Goal: Task Accomplishment & Management: Use online tool/utility

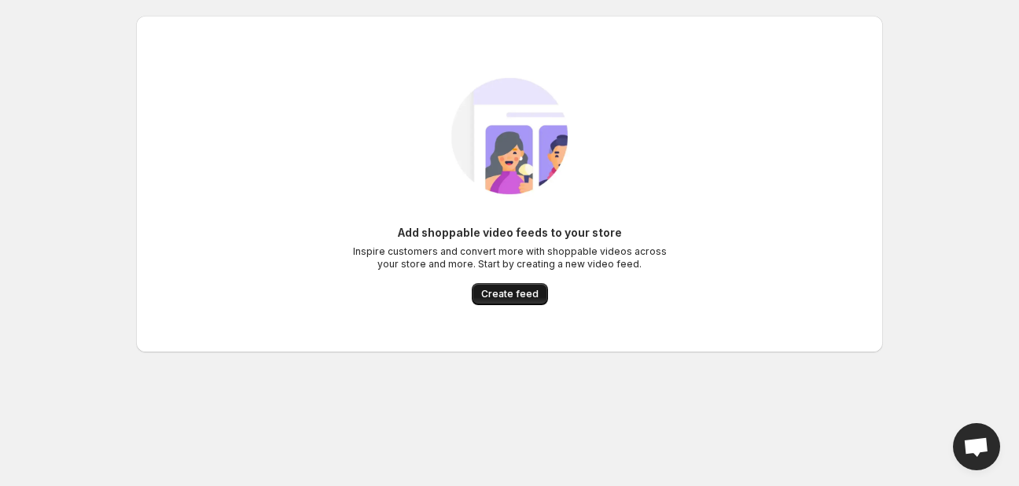
click at [496, 299] on span "Create feed" at bounding box center [509, 294] width 57 height 13
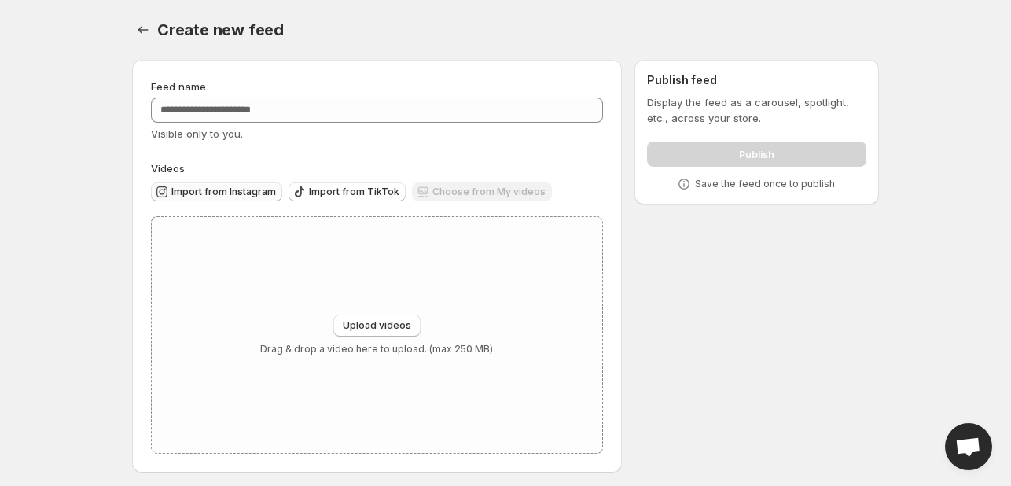
click at [239, 190] on span "Import from Instagram" at bounding box center [223, 191] width 105 height 13
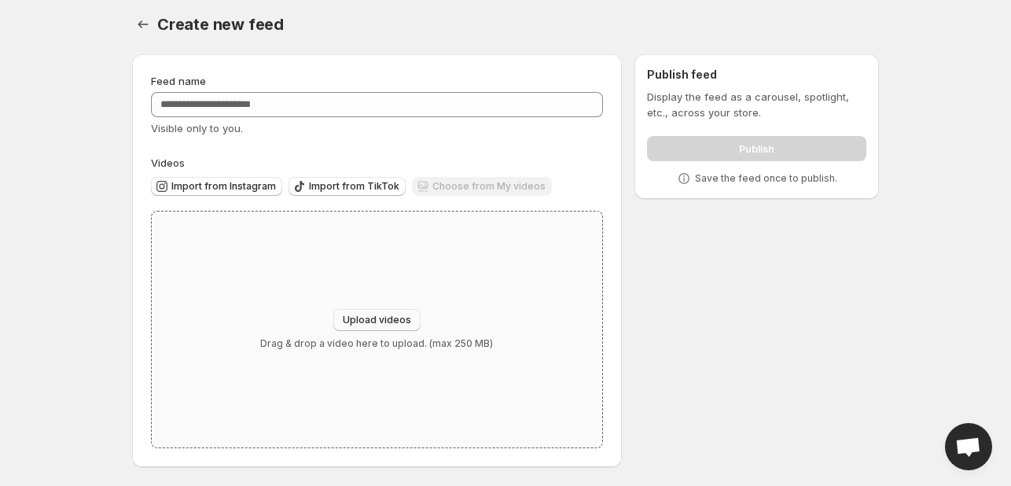
click at [401, 314] on span "Upload videos" at bounding box center [377, 320] width 68 height 13
click at [443, 186] on div "Choose from My videos" at bounding box center [482, 187] width 140 height 21
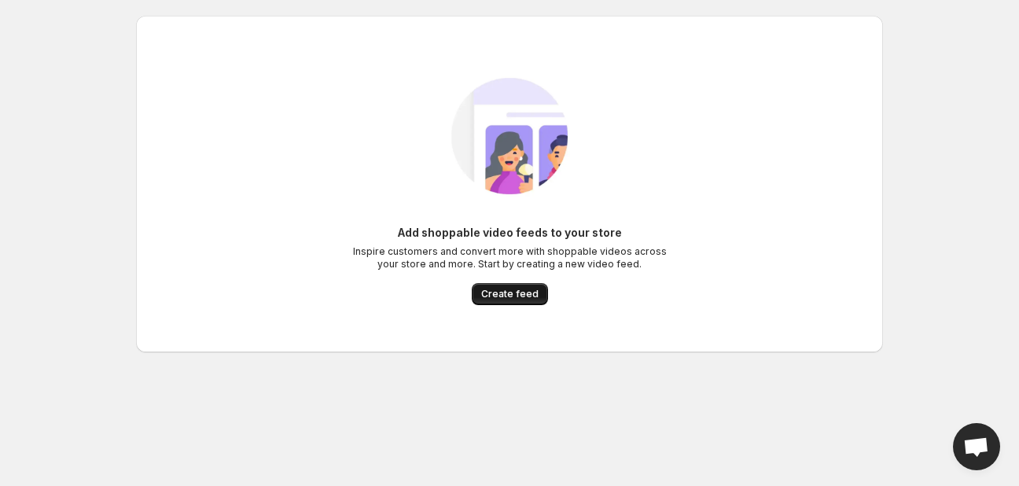
click at [503, 296] on span "Create feed" at bounding box center [509, 294] width 57 height 13
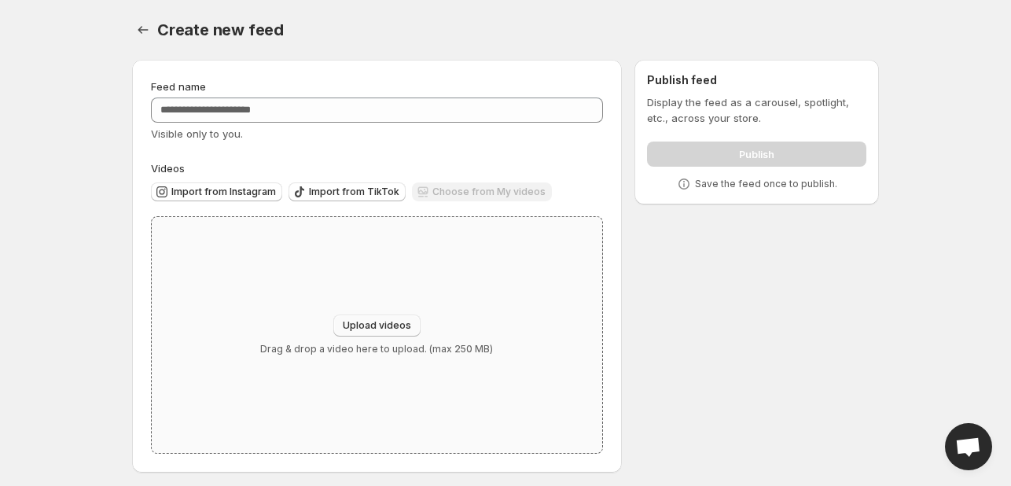
click at [380, 318] on button "Upload videos" at bounding box center [376, 325] width 87 height 22
type input "**********"
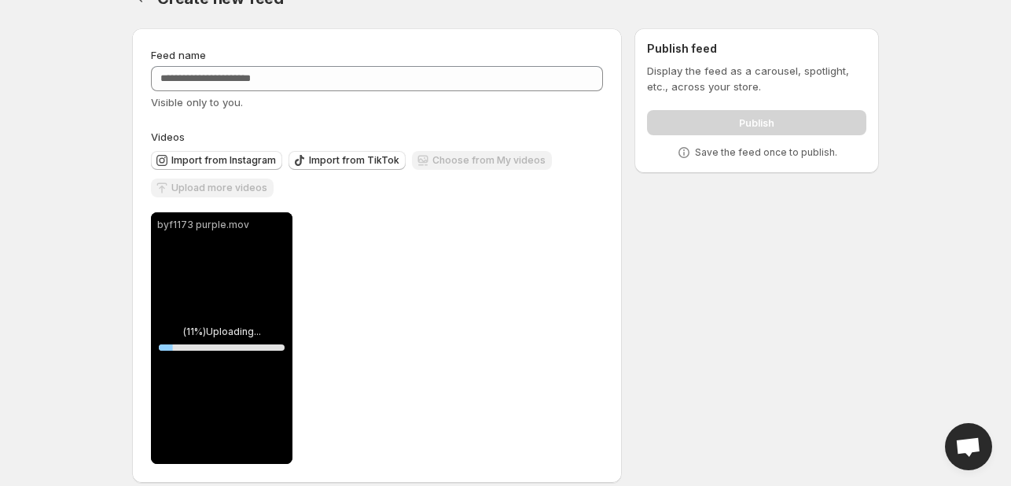
scroll to position [48, 0]
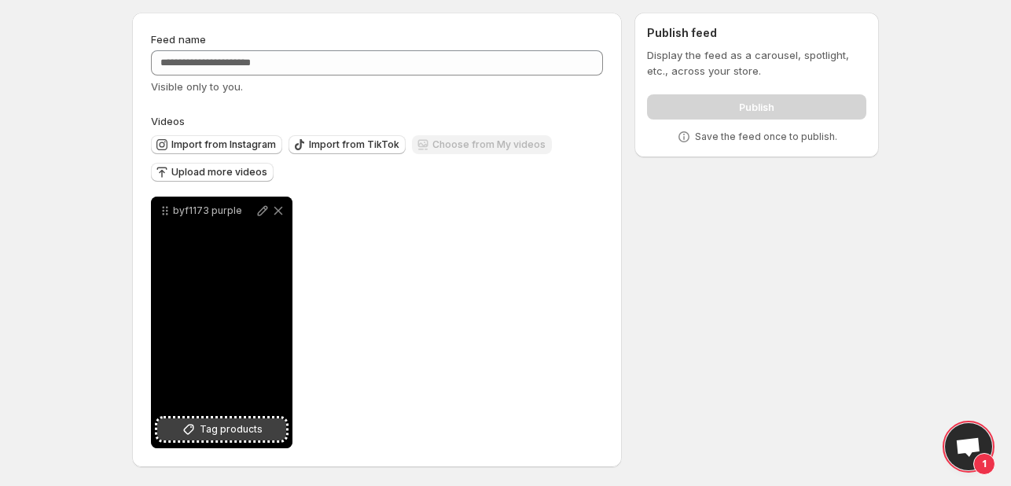
click at [248, 435] on span "Tag products" at bounding box center [231, 429] width 63 height 16
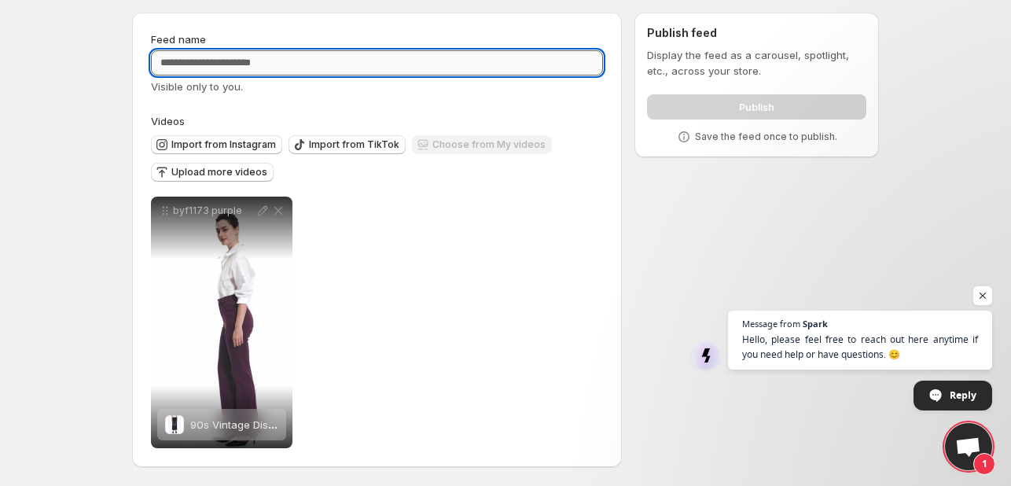
click at [439, 61] on input "Feed name" at bounding box center [377, 62] width 452 height 25
type input "**********"
click at [466, 105] on div "**********" at bounding box center [377, 239] width 452 height 417
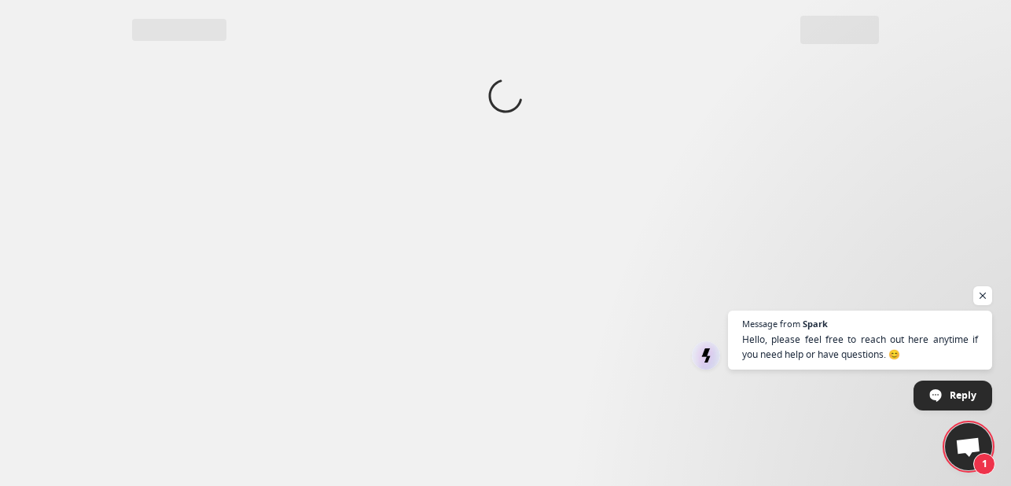
scroll to position [0, 0]
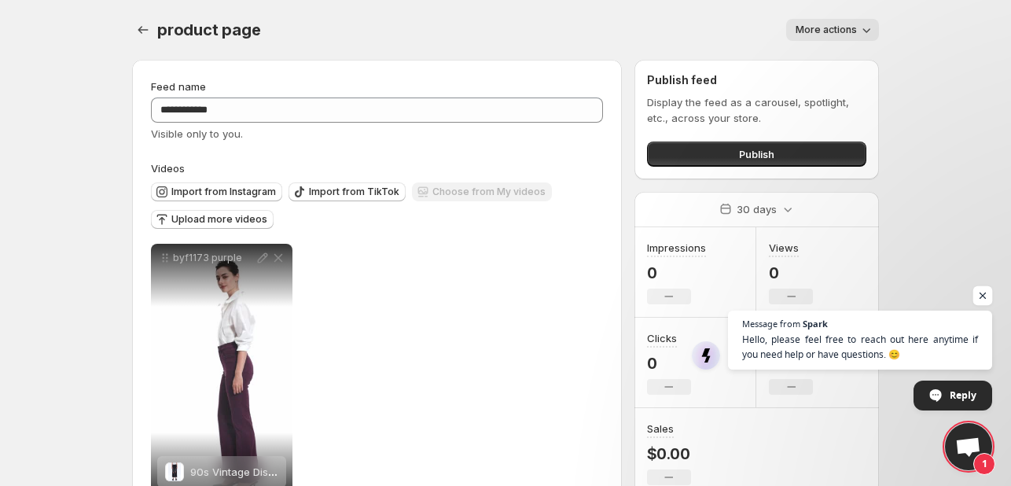
click at [982, 296] on span "Open chat" at bounding box center [983, 296] width 20 height 20
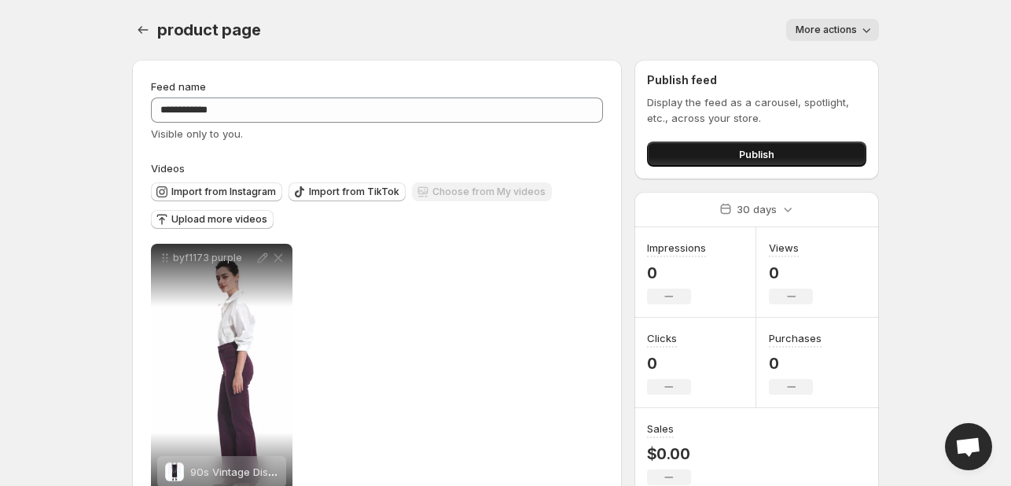
click at [835, 148] on button "Publish" at bounding box center [756, 153] width 219 height 25
click at [754, 158] on span "Publish" at bounding box center [756, 154] width 35 height 16
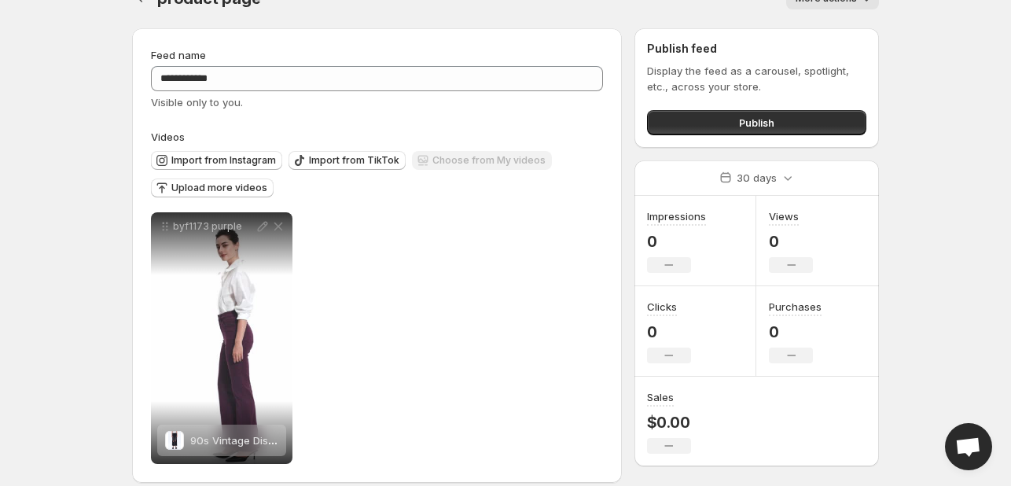
scroll to position [48, 0]
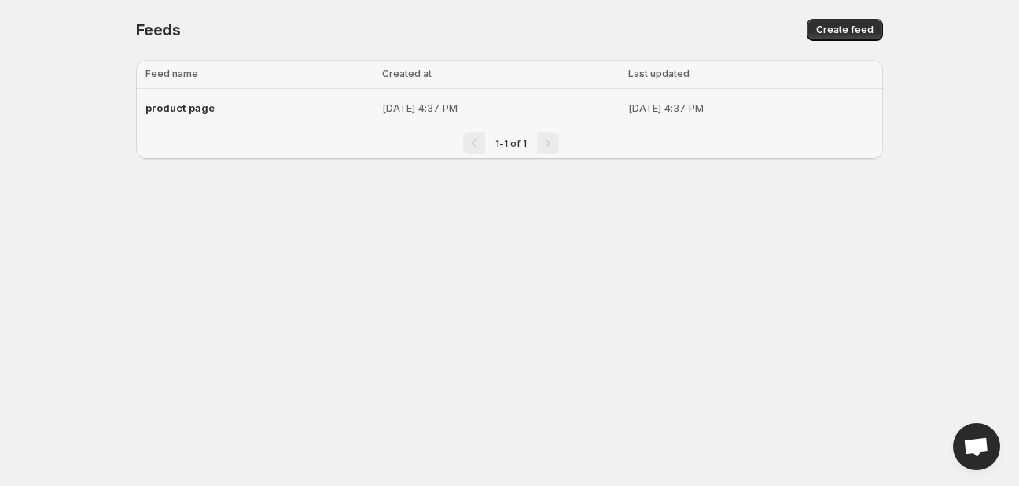
click at [201, 104] on span "product page" at bounding box center [179, 107] width 69 height 13
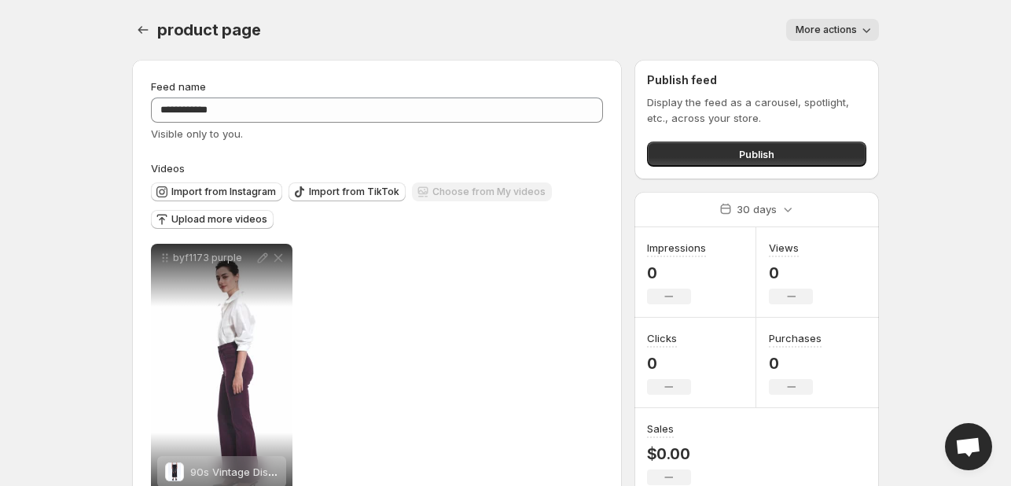
click at [855, 39] on button "More actions" at bounding box center [832, 30] width 93 height 22
click at [479, 32] on div "More actions" at bounding box center [579, 30] width 599 height 22
click at [138, 33] on icon "Settings" at bounding box center [143, 30] width 16 height 16
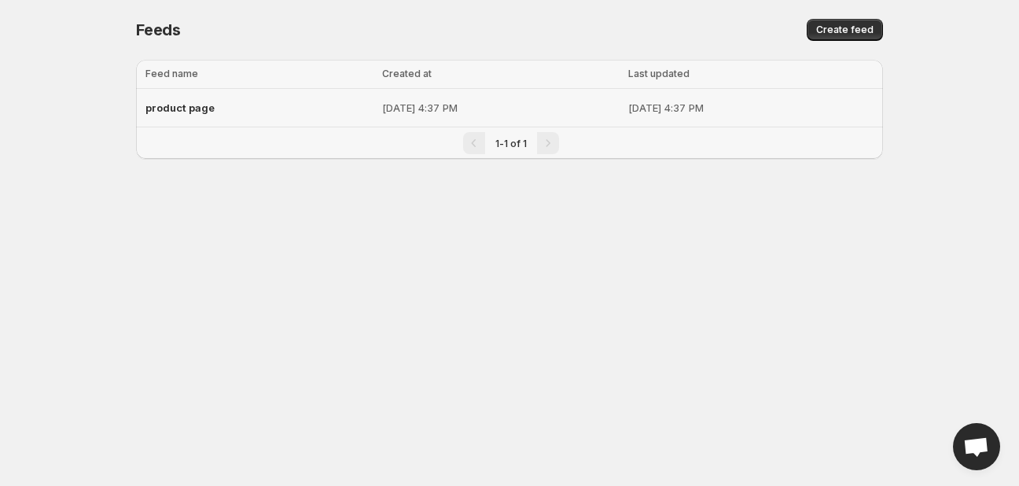
click at [207, 109] on span "product page" at bounding box center [179, 107] width 69 height 13
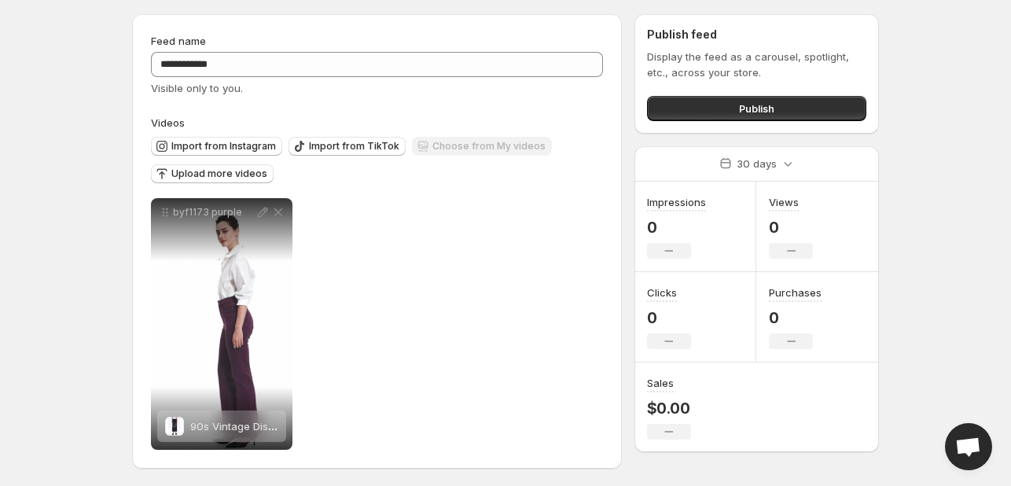
scroll to position [48, 0]
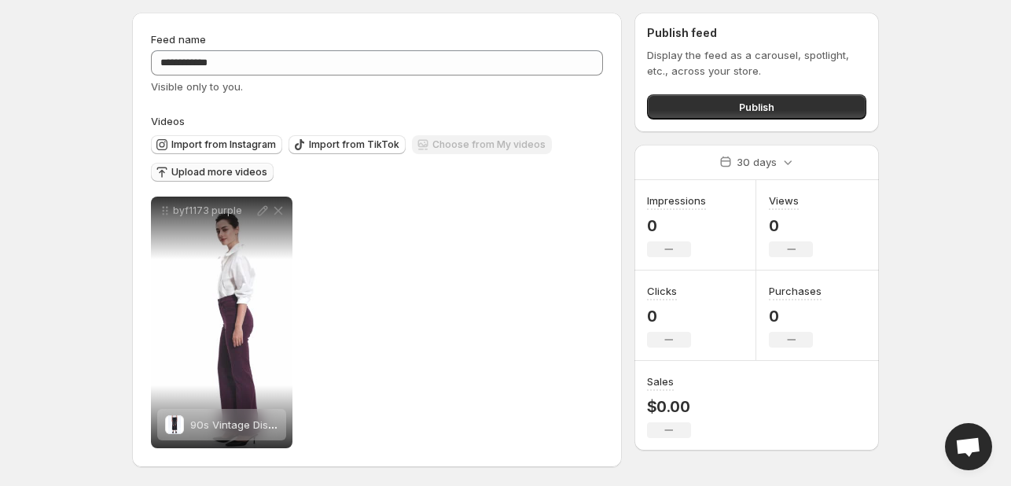
click at [231, 174] on span "Upload more videos" at bounding box center [219, 172] width 96 height 13
click at [214, 139] on span "Import from Instagram" at bounding box center [223, 144] width 105 height 13
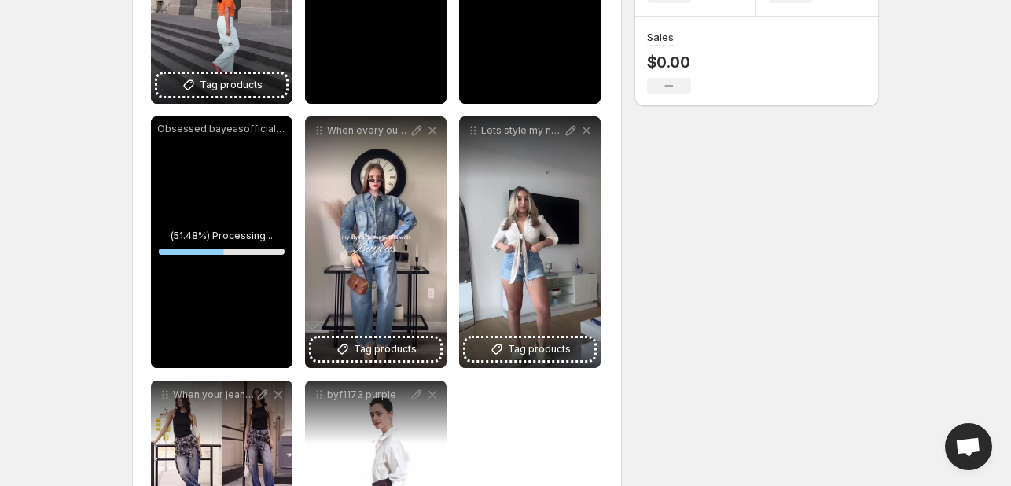
scroll to position [419, 0]
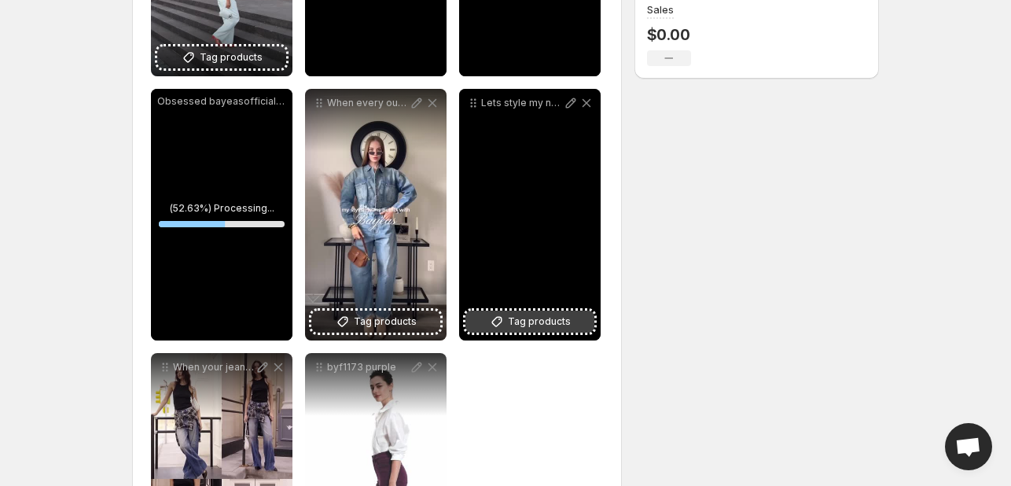
click at [542, 325] on span "Tag products" at bounding box center [539, 322] width 63 height 16
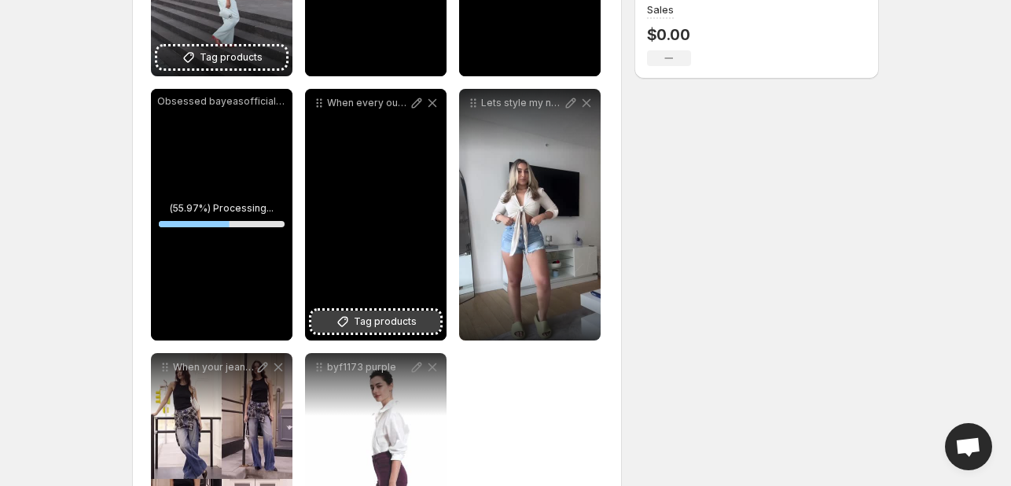
click at [365, 319] on span "Tag products" at bounding box center [385, 322] width 63 height 16
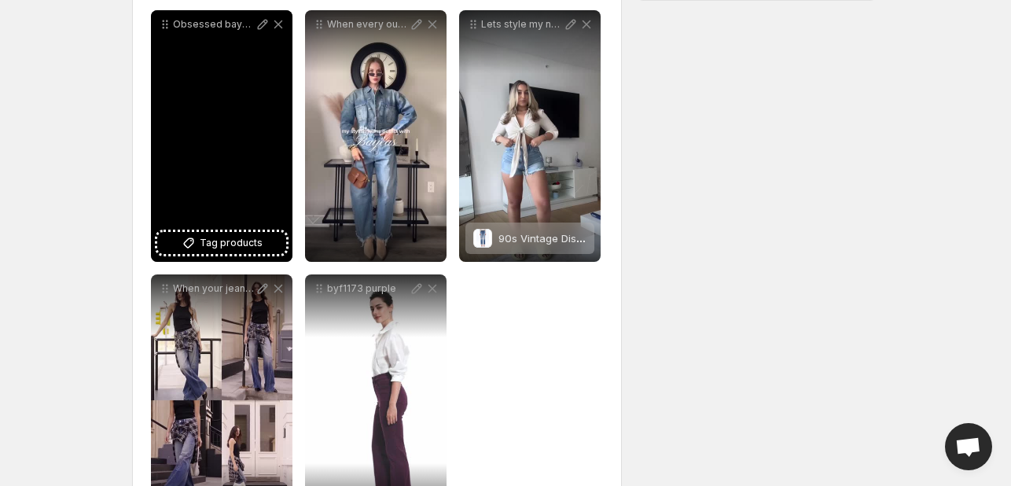
scroll to position [576, 0]
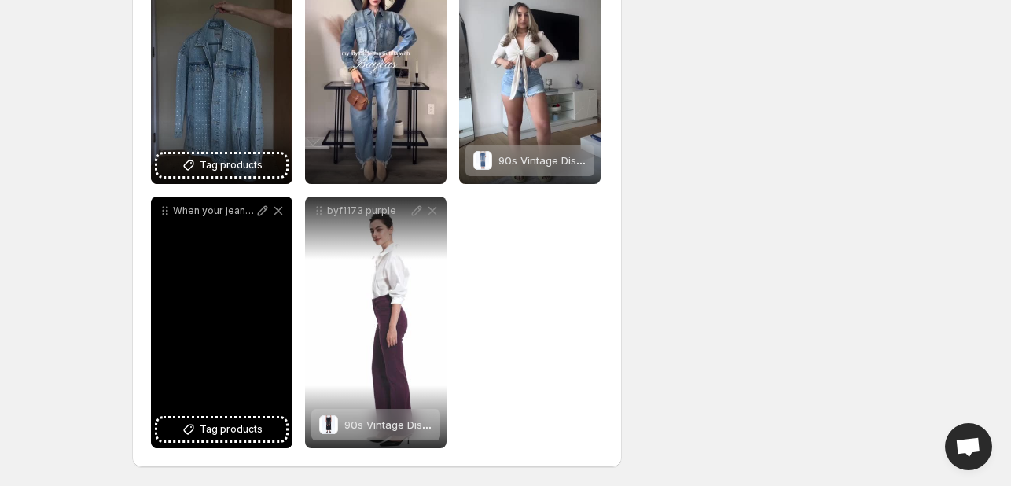
click at [237, 315] on div "When your jeans feel like a second skin Youll be reaching for these all season …" at bounding box center [221, 321] width 141 height 251
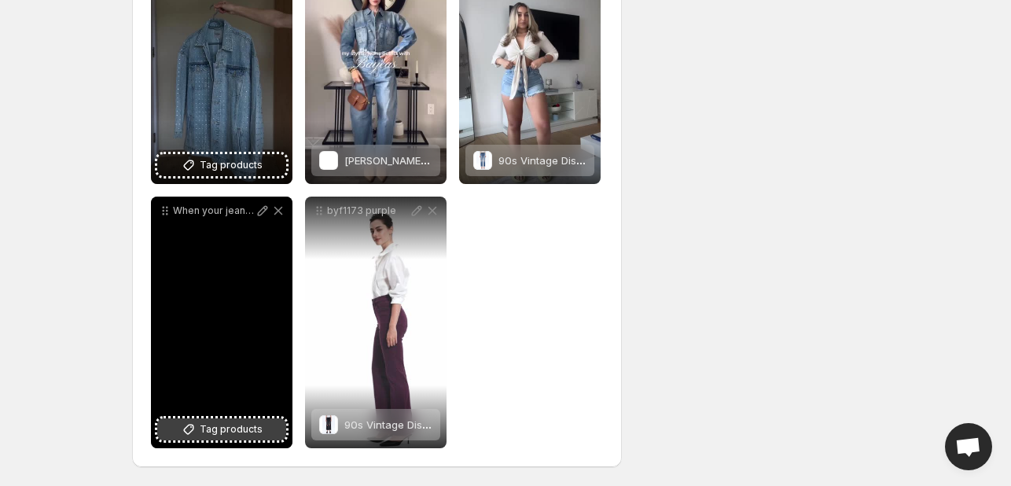
click at [223, 435] on span "Tag products" at bounding box center [231, 429] width 63 height 16
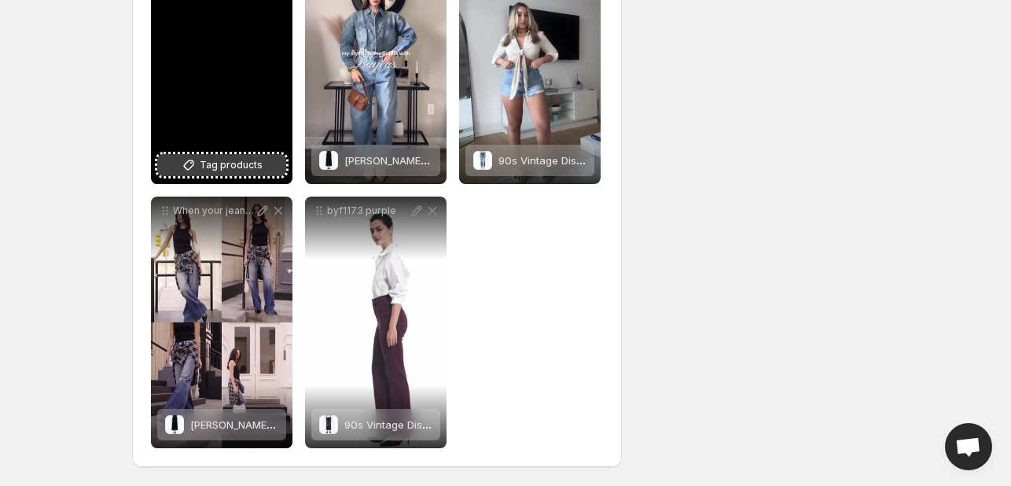
click at [226, 160] on span "Tag products" at bounding box center [231, 165] width 63 height 16
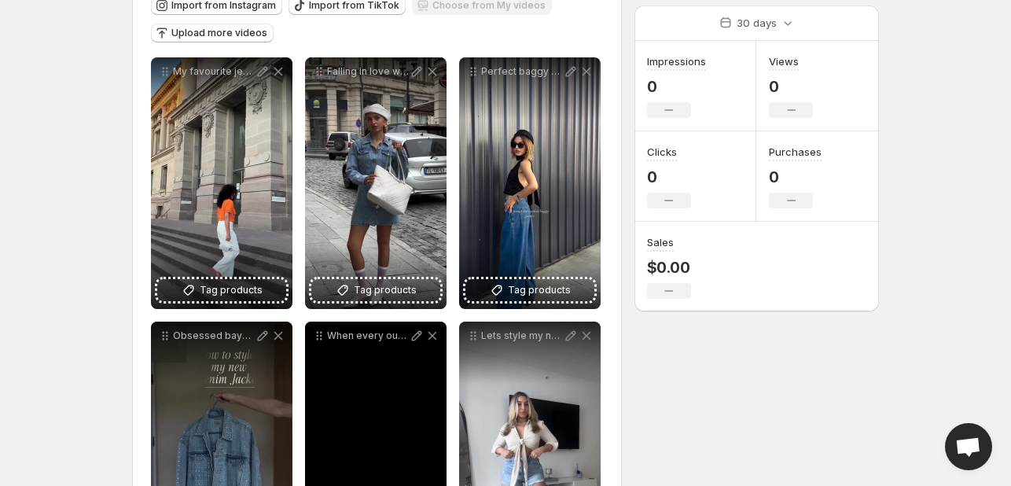
scroll to position [183, 0]
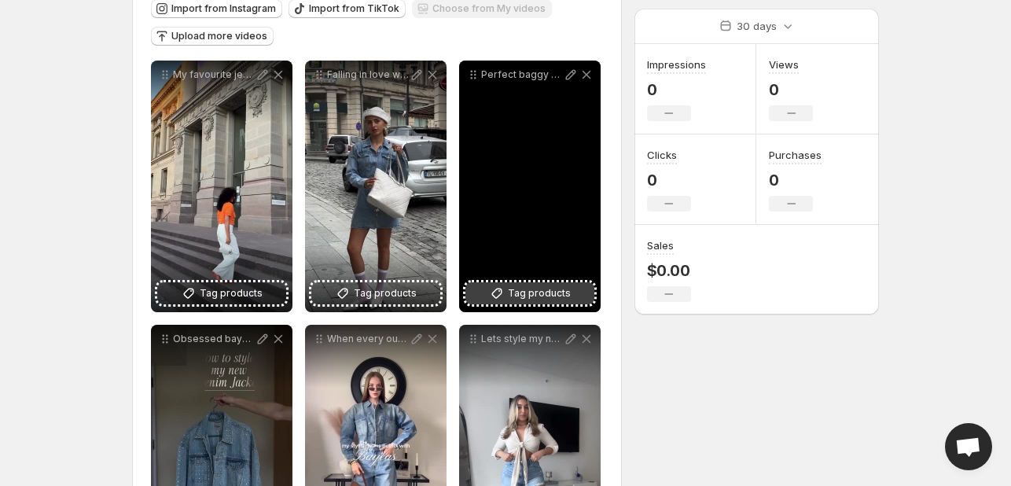
click at [508, 296] on button "Tag products" at bounding box center [529, 293] width 129 height 22
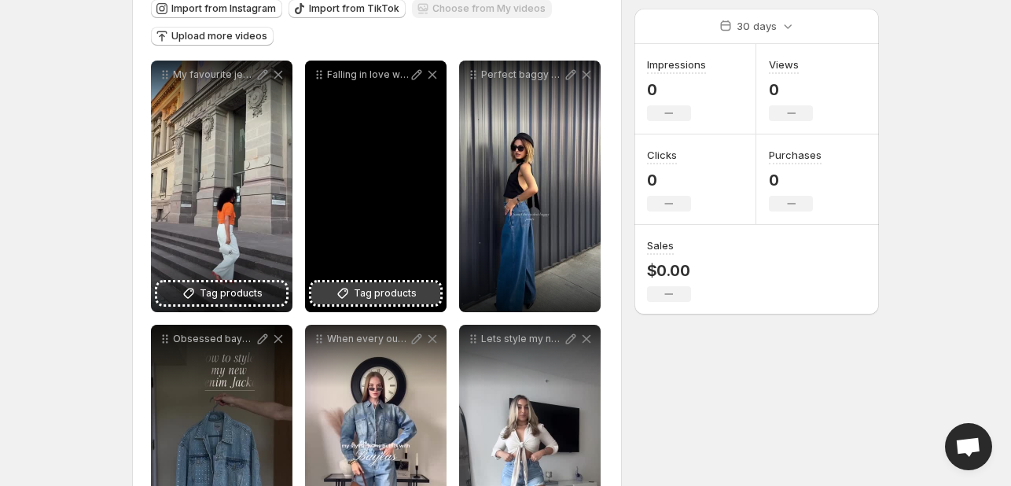
click at [402, 288] on span "Tag products" at bounding box center [385, 293] width 63 height 16
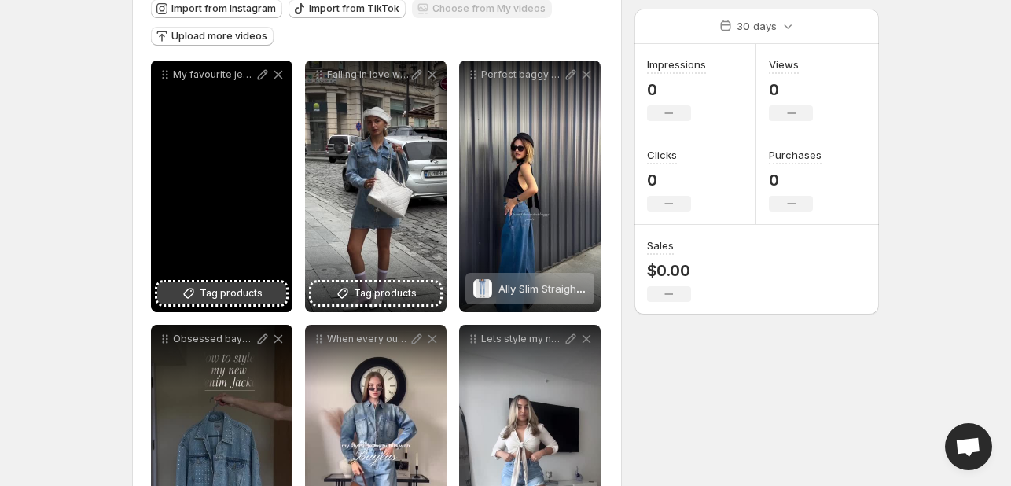
click at [220, 296] on span "Tag products" at bounding box center [231, 293] width 63 height 16
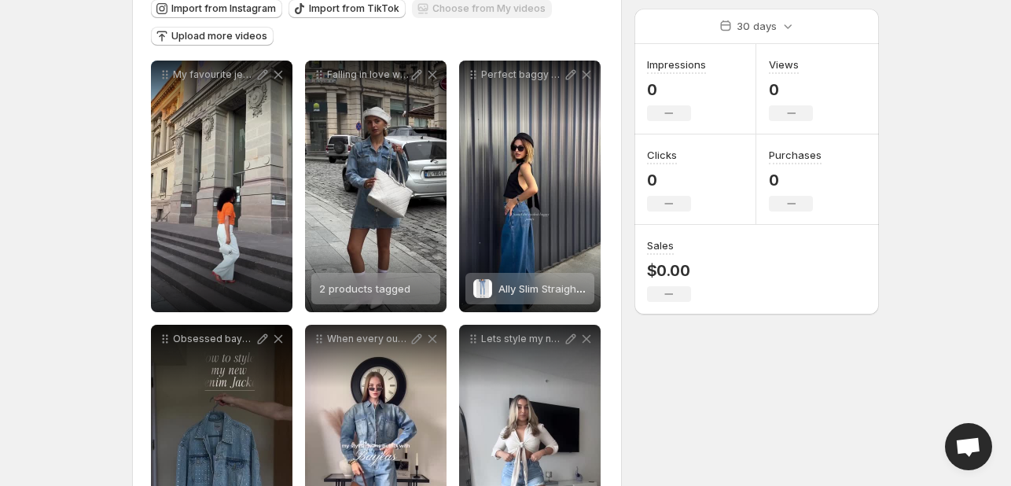
scroll to position [0, 0]
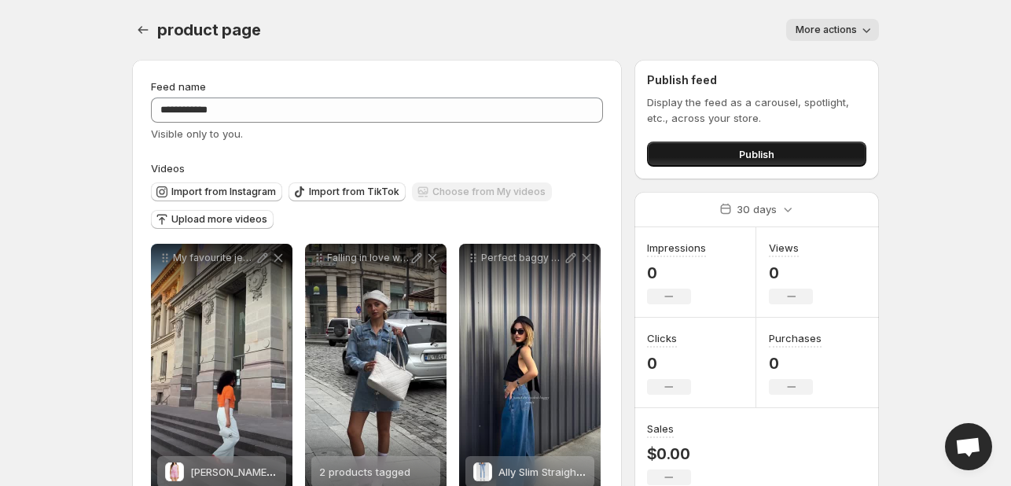
click at [718, 145] on button "Publish" at bounding box center [756, 153] width 219 height 25
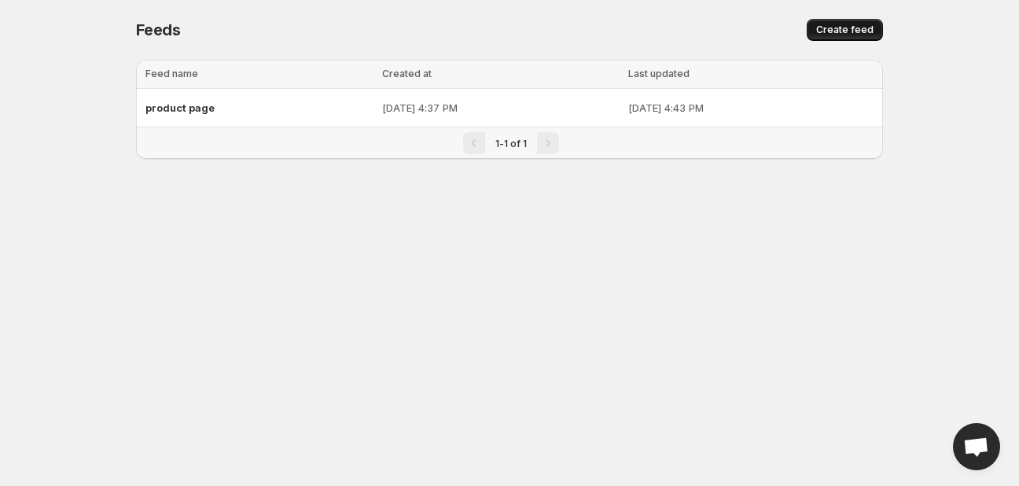
click at [826, 28] on span "Create feed" at bounding box center [844, 30] width 57 height 13
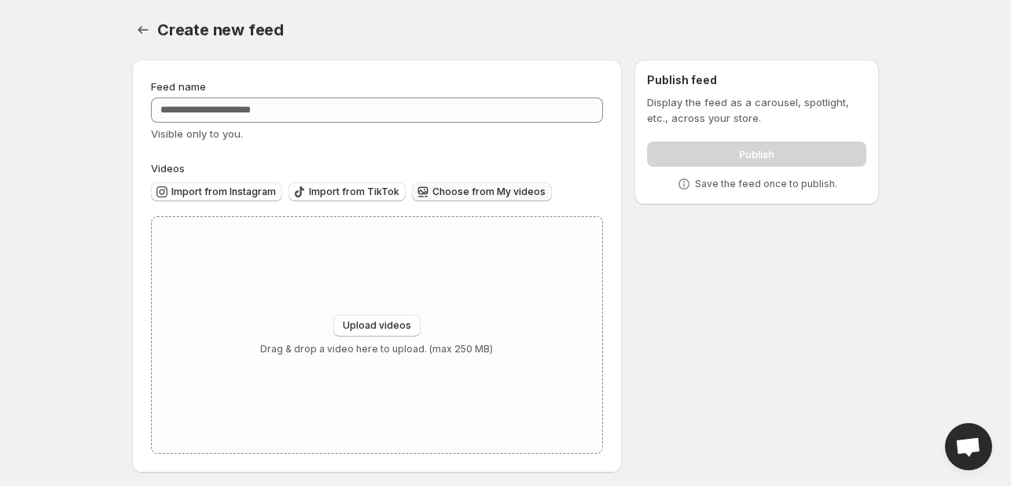
click at [477, 193] on span "Choose from My videos" at bounding box center [488, 191] width 113 height 13
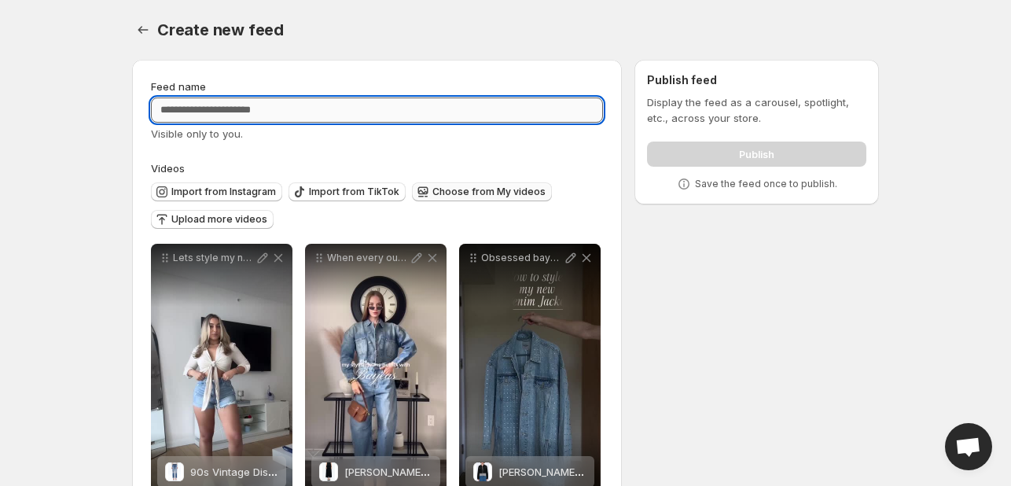
click at [462, 109] on input "Feed name" at bounding box center [377, 109] width 452 height 25
type input "****"
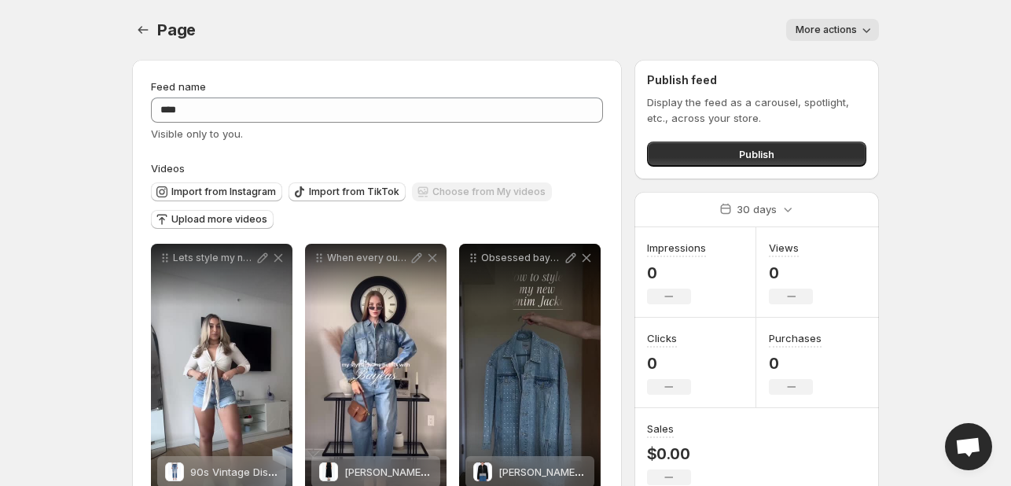
drag, startPoint x: 857, startPoint y: 17, endPoint x: 856, endPoint y: 24, distance: 8.0
click at [857, 17] on div "Page. This page is ready Page More actions More actions More actions" at bounding box center [505, 30] width 747 height 60
click at [857, 31] on button "More actions" at bounding box center [832, 30] width 93 height 22
click at [921, 83] on body "**********" at bounding box center [505, 243] width 1011 height 486
click at [724, 157] on button "Publish" at bounding box center [756, 153] width 219 height 25
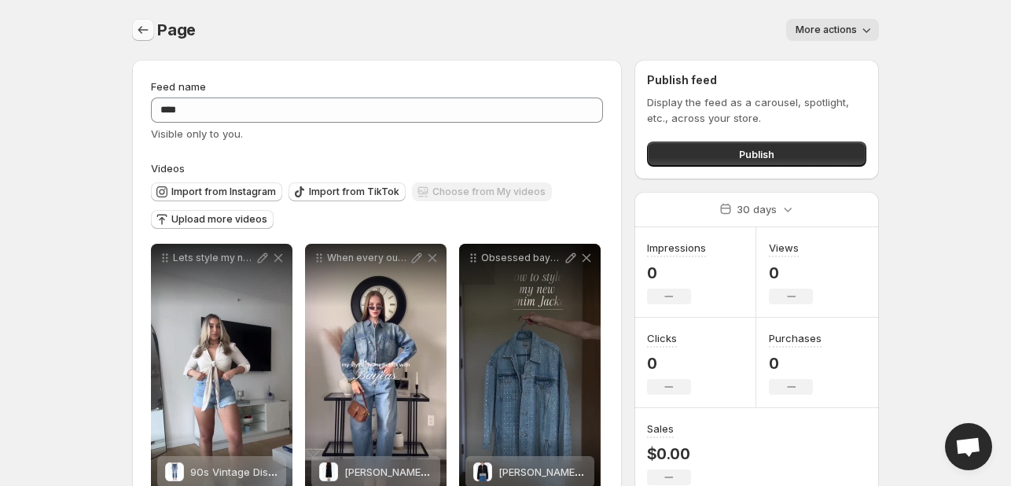
click at [153, 27] on button "Settings" at bounding box center [143, 30] width 22 height 22
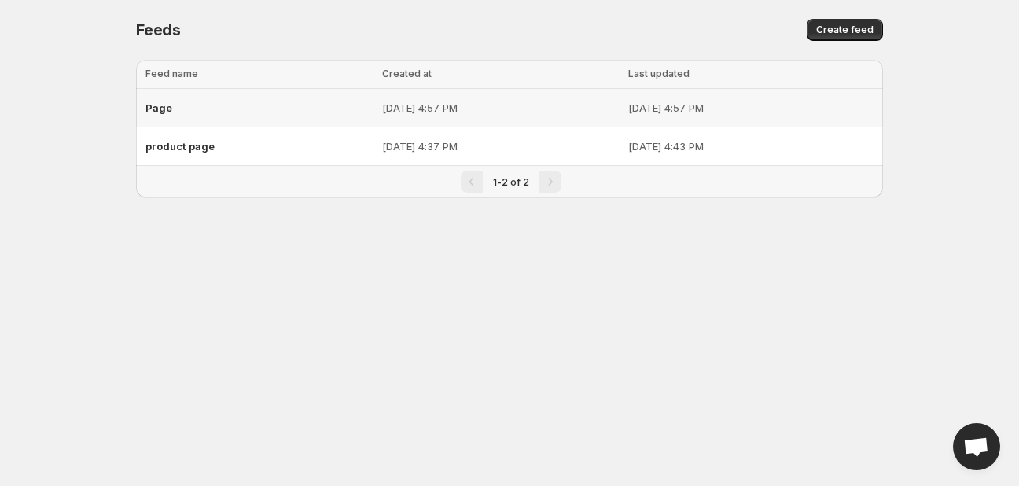
click at [165, 105] on span "Page" at bounding box center [158, 107] width 27 height 13
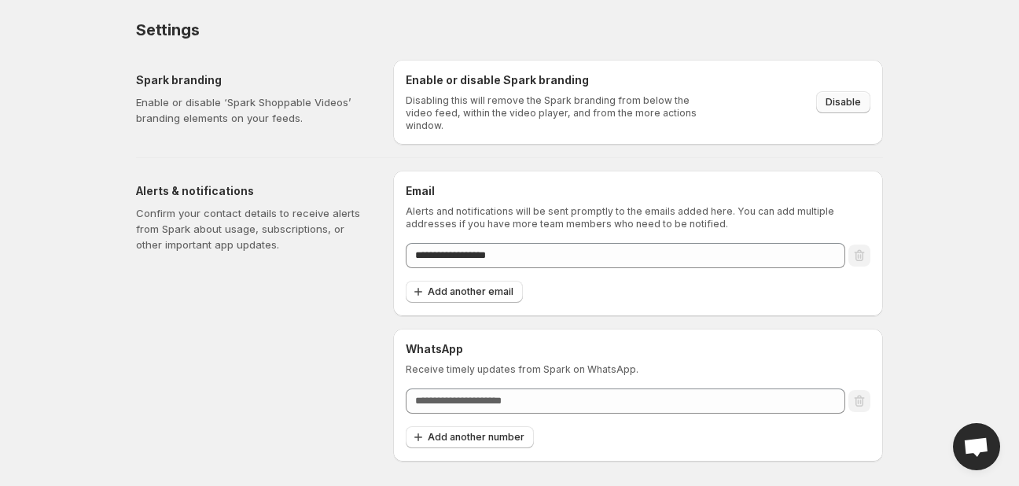
click at [855, 96] on span "Disable" at bounding box center [842, 102] width 35 height 13
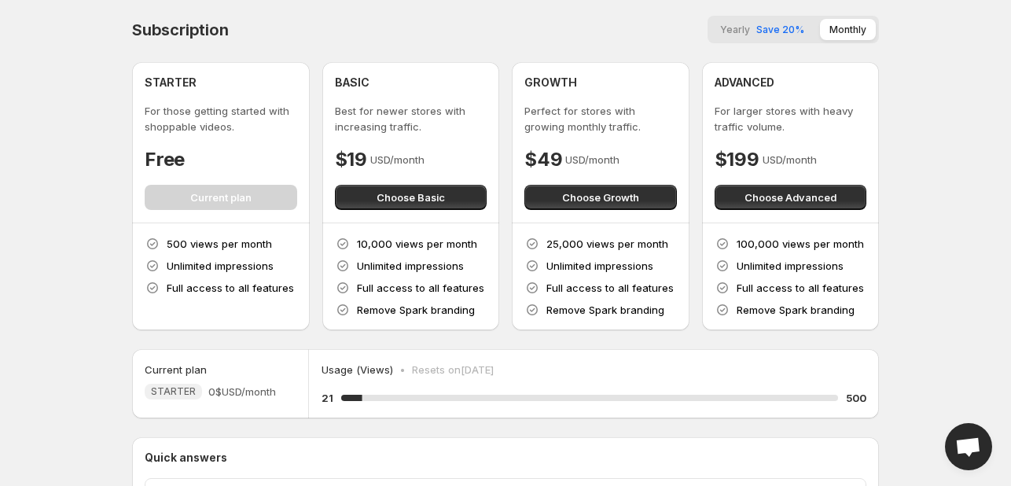
click at [930, 82] on body "Home Feeds Videos Subscription Settings Subscription Yearly Save 20% Monthly ST…" at bounding box center [505, 243] width 1011 height 486
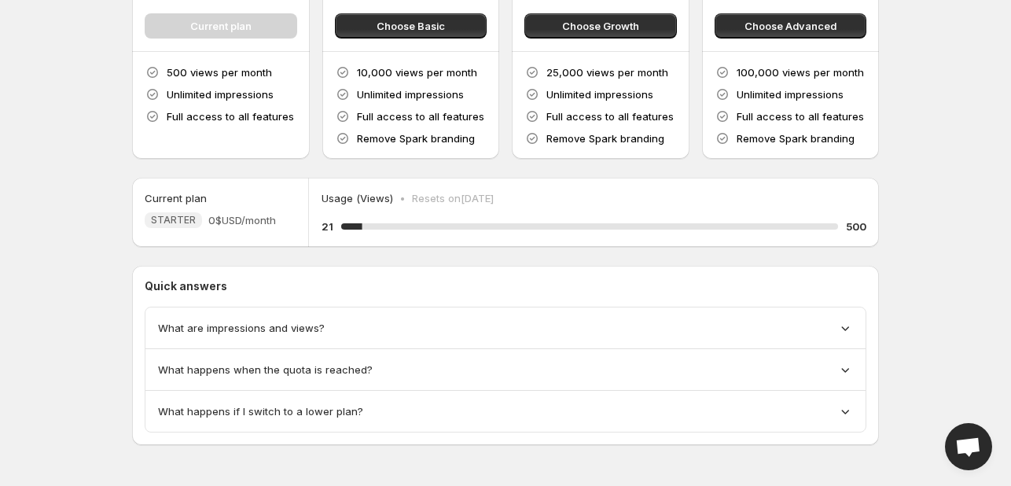
scroll to position [176, 0]
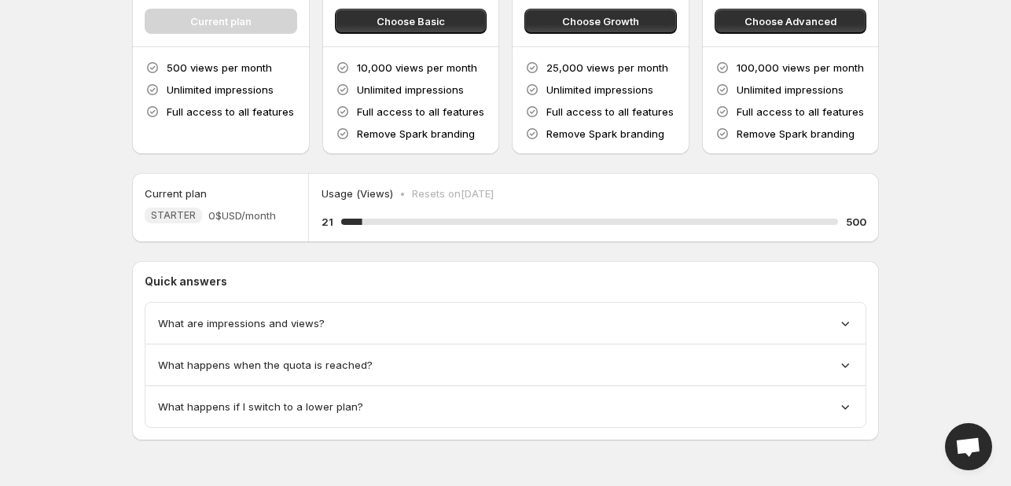
click at [849, 325] on icon at bounding box center [845, 323] width 16 height 16
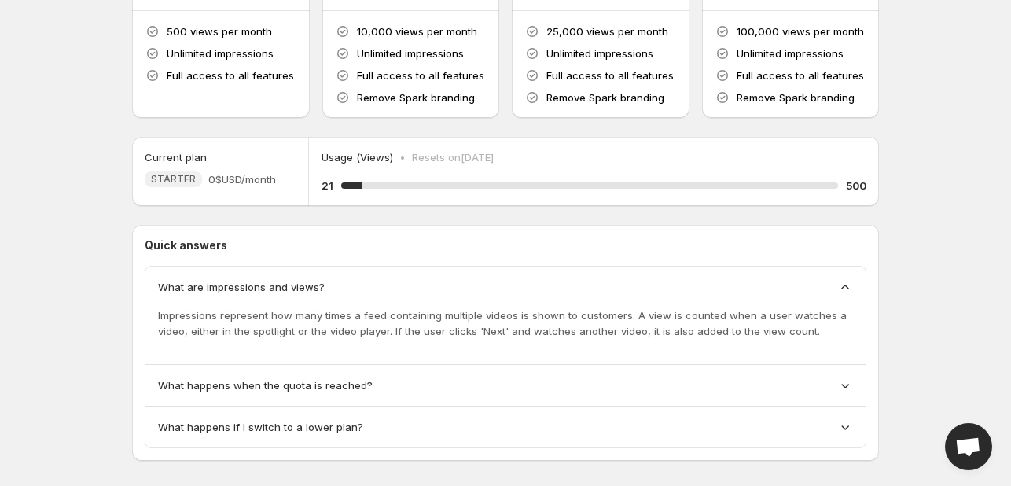
scroll to position [233, 0]
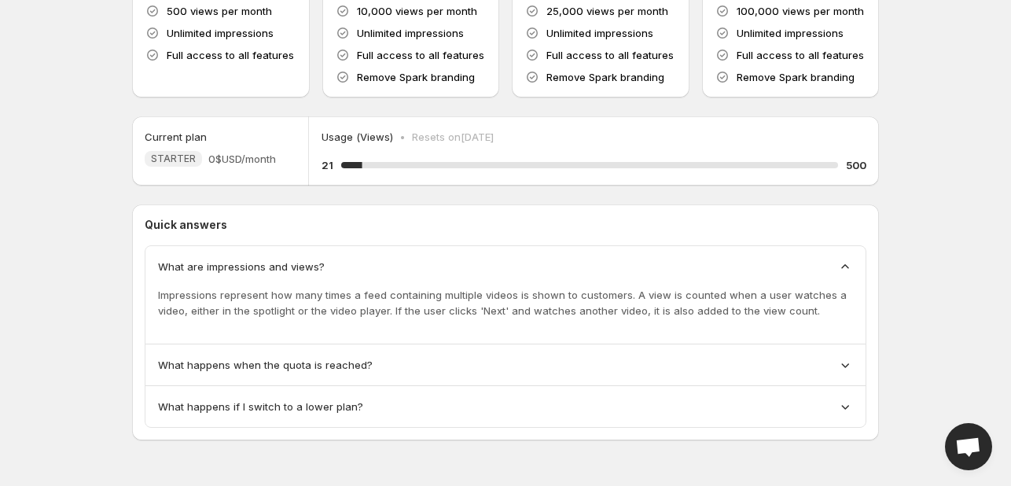
click at [845, 270] on icon at bounding box center [845, 267] width 16 height 16
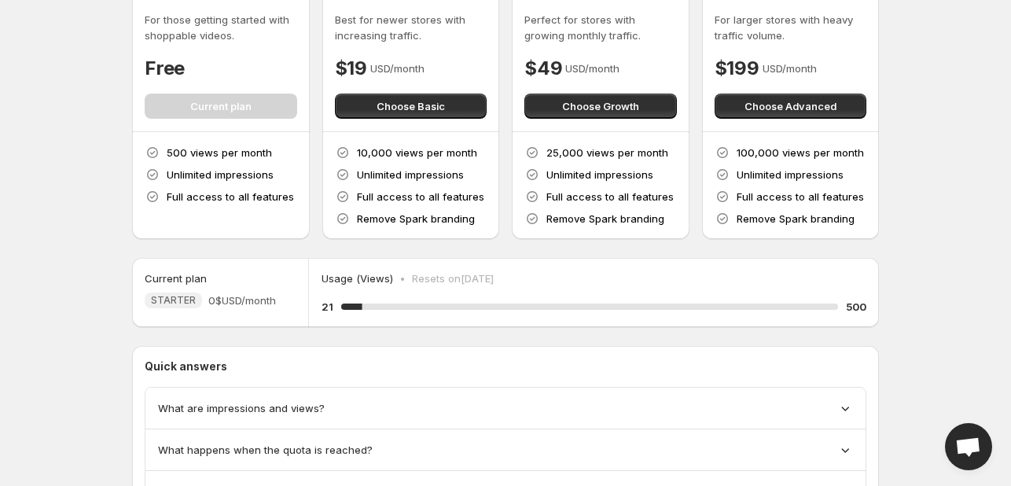
scroll to position [0, 0]
